Goal: Information Seeking & Learning: Learn about a topic

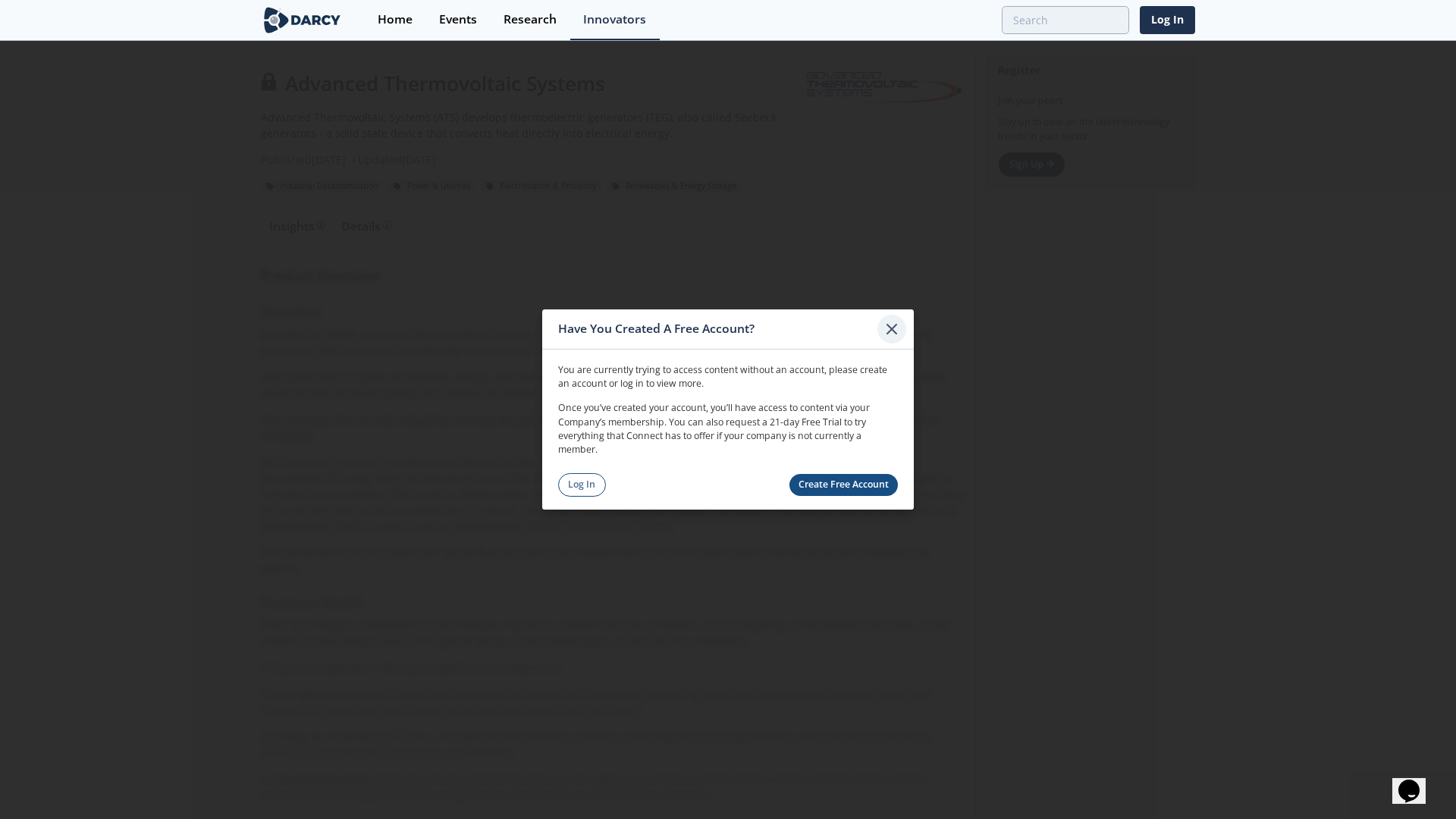
click at [892, 326] on icon at bounding box center [891, 328] width 18 height 18
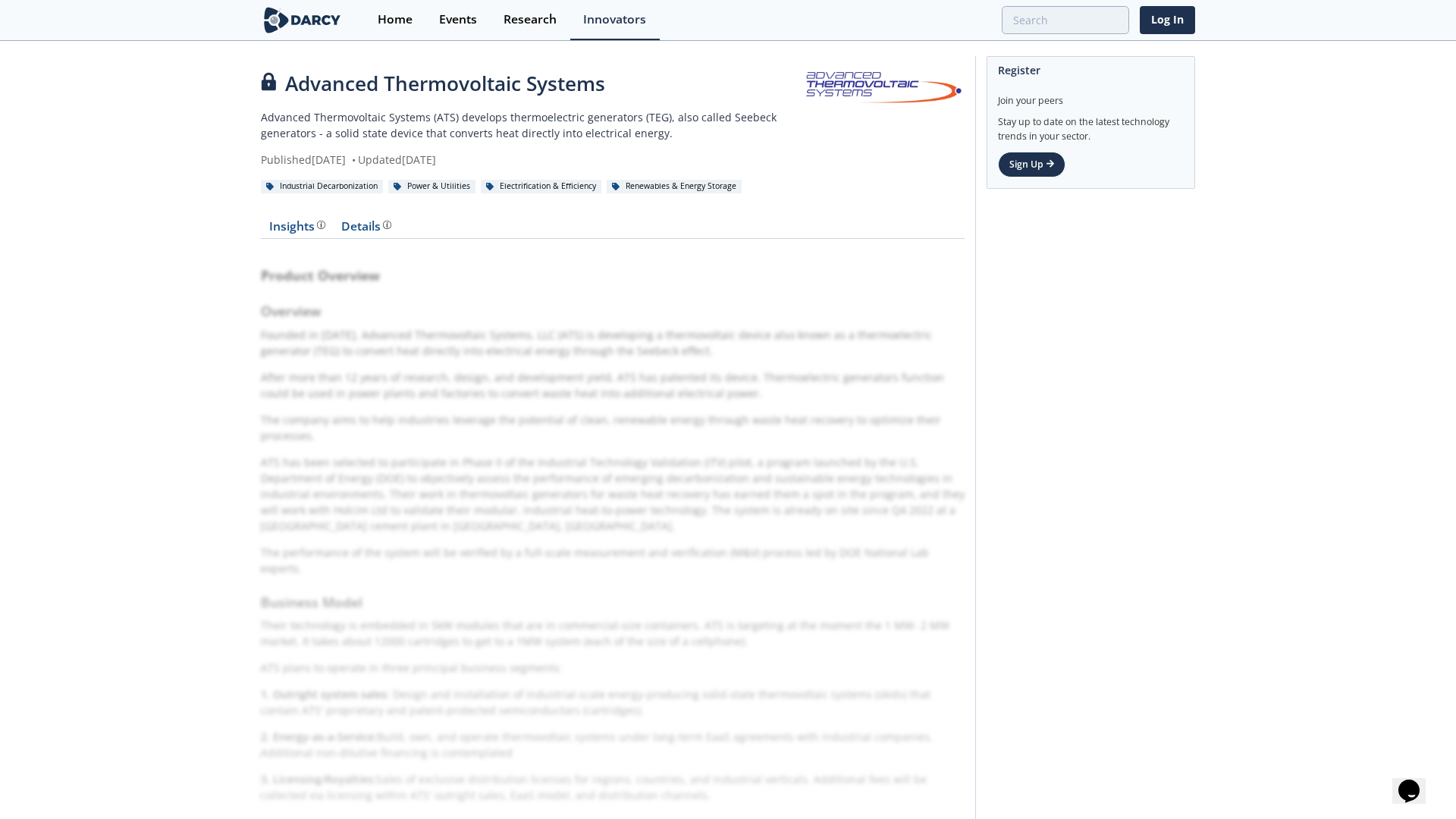
click at [255, 280] on div "Advanced Thermovoltaic Systems Advanced Thermovoltaic Systems (ATS) develops th…" at bounding box center [728, 756] width 1456 height 1426
drag, startPoint x: 263, startPoint y: 275, endPoint x: 427, endPoint y: 418, distance: 217.6
drag, startPoint x: 306, startPoint y: 82, endPoint x: 295, endPoint y: 84, distance: 11.2
click at [295, 84] on div "Advanced Thermovoltaic Systems" at bounding box center [532, 84] width 542 height 30
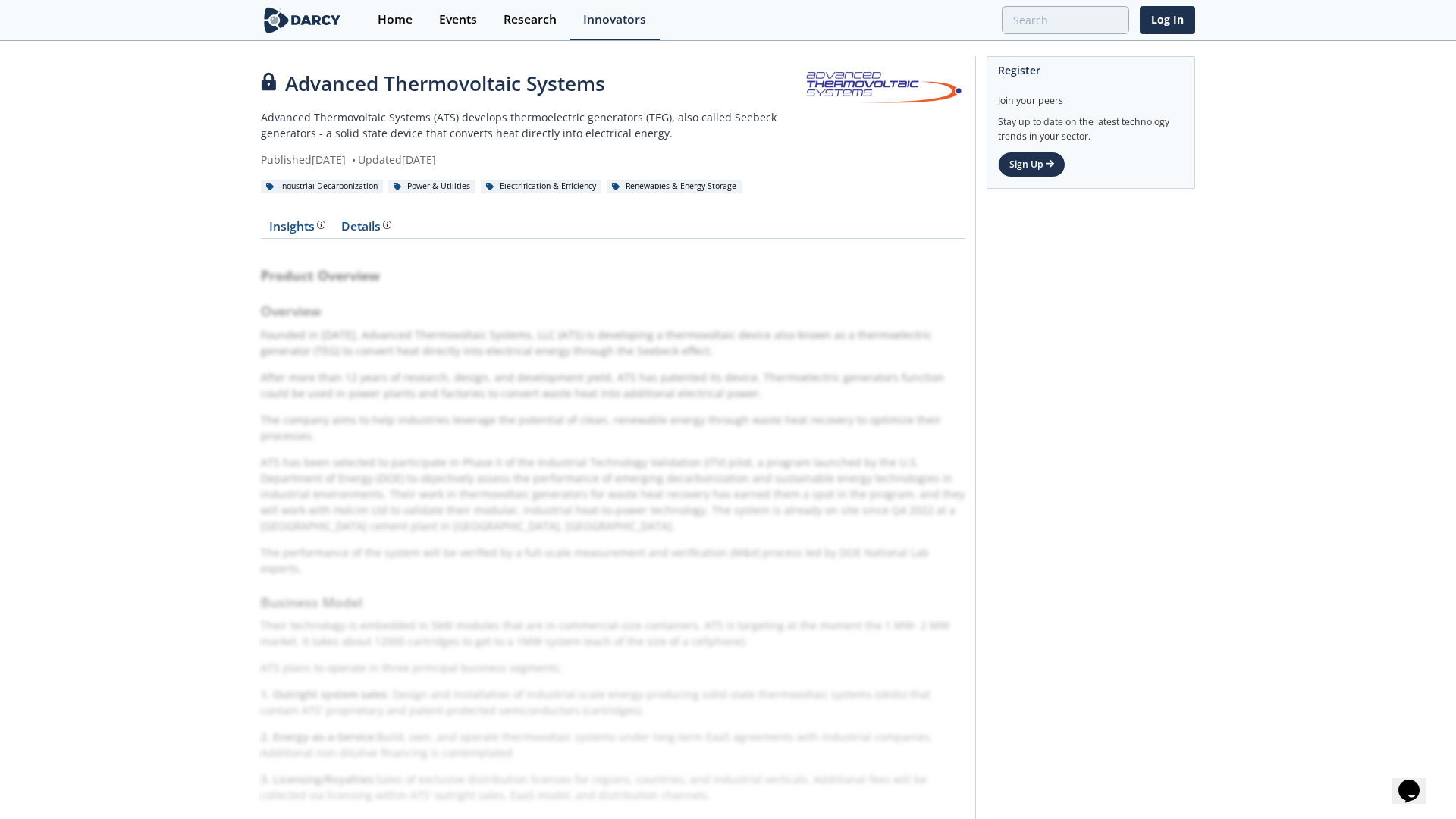
click at [89, 181] on div "Advanced Thermovoltaic Systems Advanced Thermovoltaic Systems (ATS) develops th…" at bounding box center [728, 756] width 1456 height 1426
